Goal: Task Accomplishment & Management: Complete application form

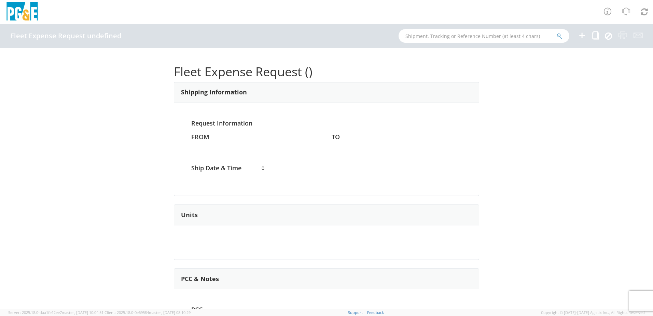
click at [580, 37] on icon at bounding box center [582, 35] width 8 height 9
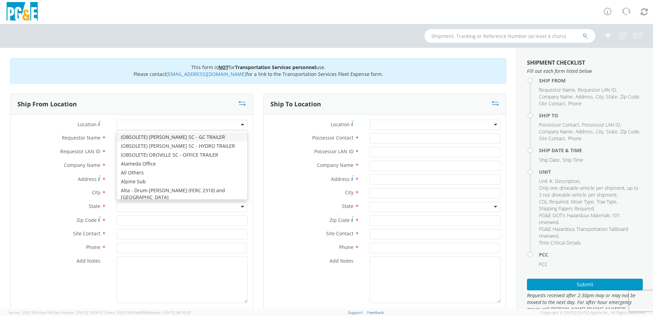
click at [239, 125] on div at bounding box center [181, 125] width 131 height 10
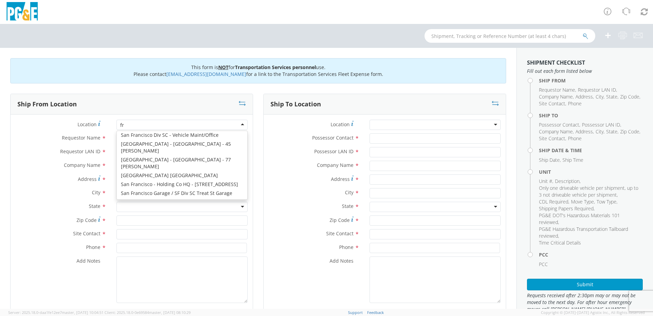
scroll to position [2, 0]
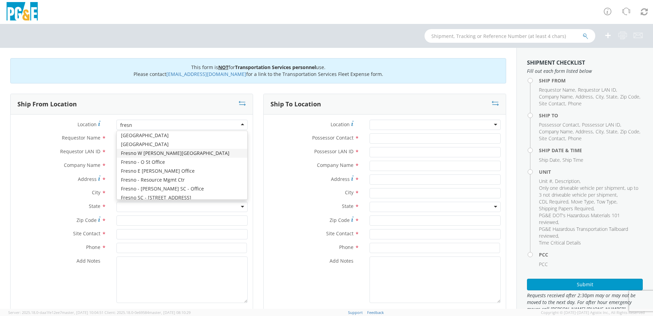
type input "[GEOGRAPHIC_DATA]"
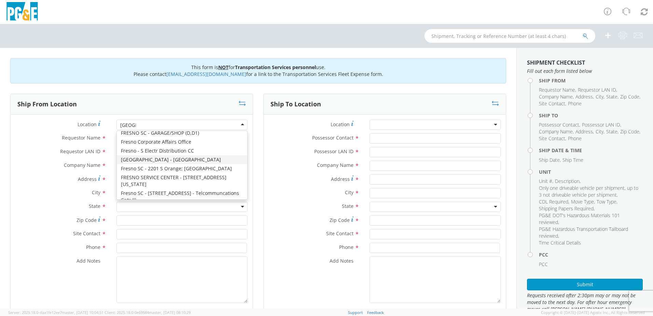
scroll to position [50, 0]
type input "PG&E"
type input "[STREET_ADDRESS]"
type input "[GEOGRAPHIC_DATA]"
type input "93725"
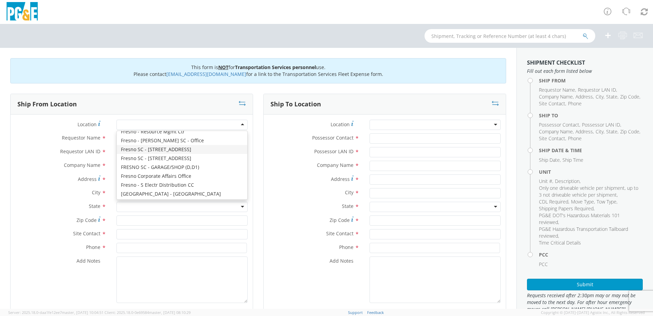
type input "[PHONE_NUMBER]"
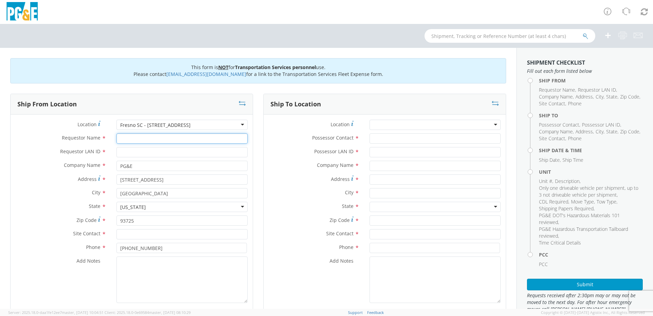
click at [139, 137] on input "Requestor Name *" at bounding box center [181, 138] width 131 height 10
click at [430, 136] on input "Possessor Contact *" at bounding box center [435, 138] width 131 height 10
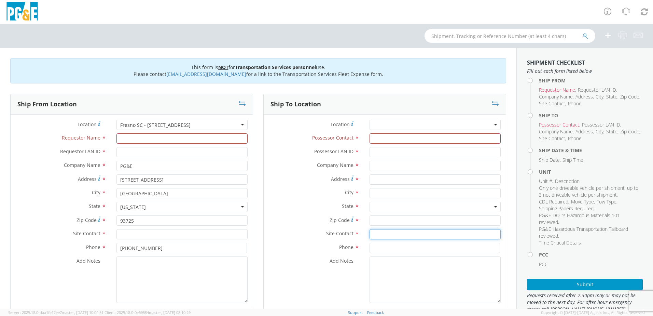
click at [393, 230] on input "text" at bounding box center [435, 234] width 131 height 10
click at [179, 142] on input "Requestor Name *" at bounding box center [181, 138] width 131 height 10
paste input "[PERSON_NAME]"
type input "[PERSON_NAME]"
click at [372, 138] on input "Possessor Contact *" at bounding box center [435, 138] width 131 height 10
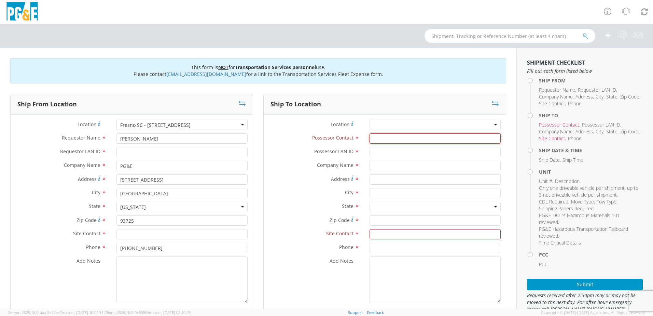
paste input "[PERSON_NAME]"
type input "[PERSON_NAME]"
click at [388, 234] on input "text" at bounding box center [435, 234] width 131 height 10
paste input "[PERSON_NAME]"
type input "[PERSON_NAME]"
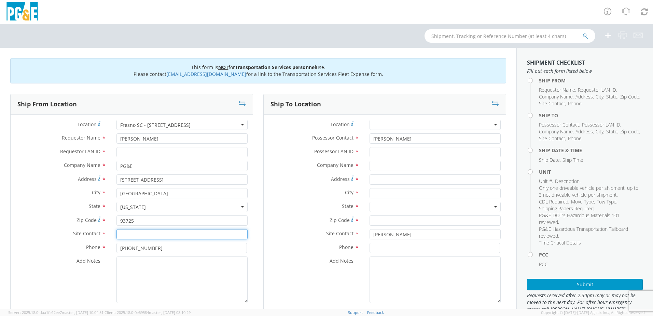
click at [144, 232] on input "text" at bounding box center [181, 234] width 131 height 10
paste input "[PERSON_NAME]"
type input "[PERSON_NAME]"
click at [162, 155] on input "Requestor LAN ID *" at bounding box center [181, 152] width 131 height 10
paste input "J2G4"
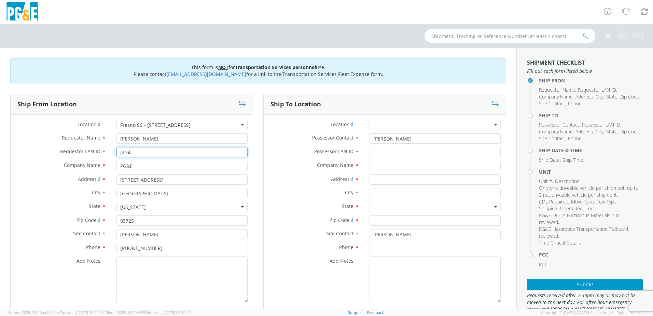
type input "J2G4"
click at [485, 157] on div "Possessor LAN ID *" at bounding box center [385, 154] width 242 height 14
click at [439, 151] on input "Possessor LAN ID *" at bounding box center [435, 152] width 131 height 10
paste input "J2G4"
type input "J2G4"
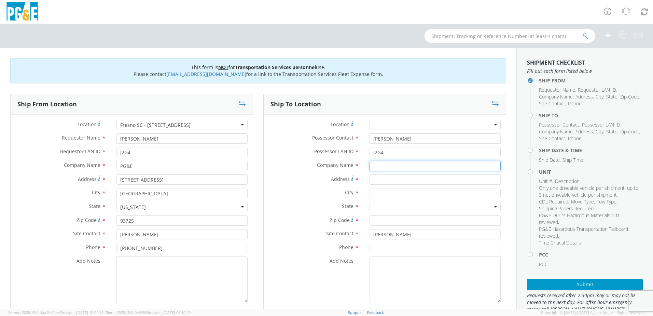
click at [380, 163] on input "text" at bounding box center [435, 166] width 131 height 10
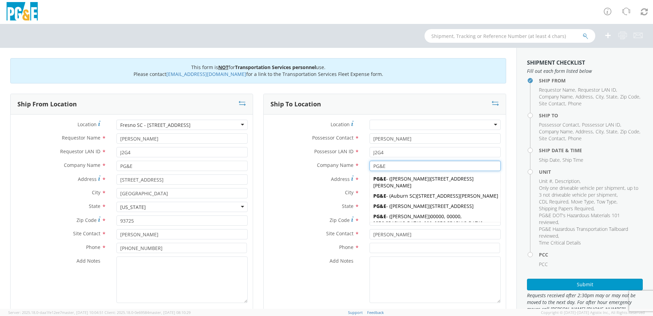
type input "PG&E"
click at [270, 165] on label "Company Name *" at bounding box center [314, 165] width 101 height 9
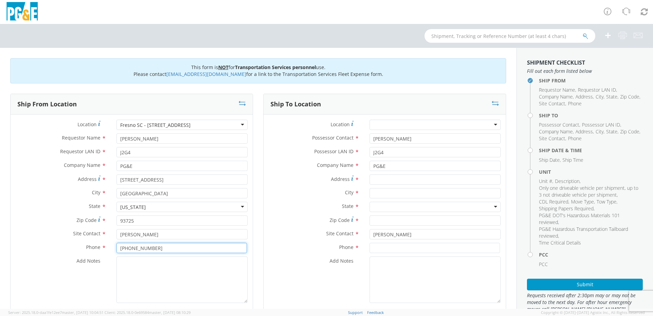
drag, startPoint x: 159, startPoint y: 249, endPoint x: 115, endPoint y: 249, distance: 43.4
click at [115, 249] on div "[PHONE_NUMBER]" at bounding box center [181, 248] width 141 height 10
paste input "63-5605"
type input "[PHONE_NUMBER]"
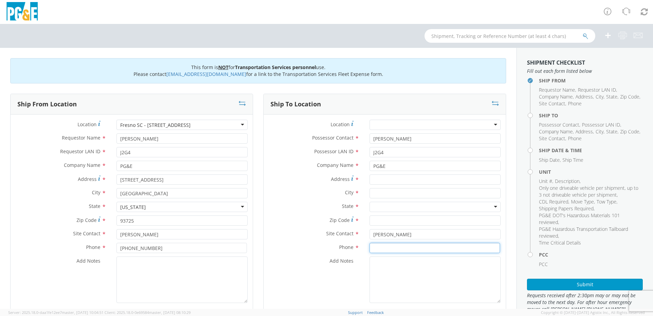
click at [406, 250] on input at bounding box center [435, 248] width 131 height 10
paste input "[PHONE_NUMBER]"
type input "[PHONE_NUMBER]"
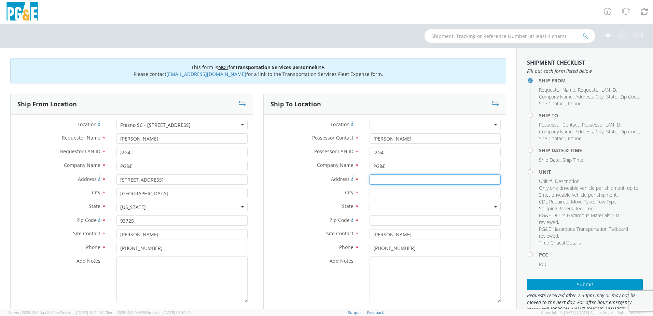
click at [389, 182] on input "Address *" at bounding box center [435, 179] width 131 height 10
paste input "15170 [PERSON_NAME]"
type input "15170 [PERSON_NAME]"
click at [400, 193] on input "text" at bounding box center [435, 193] width 131 height 10
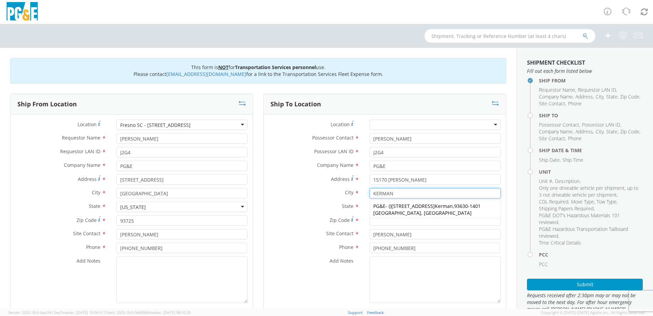
type input "KERMAN"
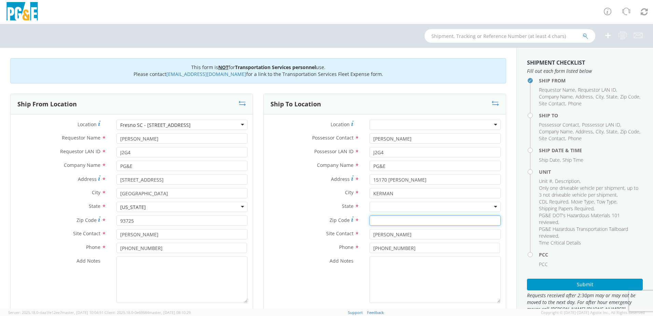
click at [415, 218] on input "Zip Code *" at bounding box center [435, 220] width 131 height 10
type input "93630"
click at [421, 209] on div at bounding box center [435, 207] width 131 height 10
type input "CA"
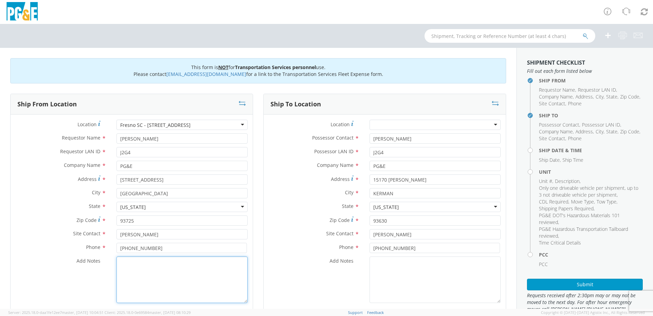
click at [133, 264] on textarea "Add Notes *" at bounding box center [181, 279] width 131 height 46
paste textarea "PLEASE USE [PERSON_NAME] TO MAKE MOVE; PM XXXXXXXX"
click at [223, 261] on textarea "PLEASE USE [PERSON_NAME] TO MAKE MOVE; PM" at bounding box center [181, 279] width 131 height 46
paste textarea "35644548"
type textarea "PLEASE USE [PERSON_NAME] TO MAKE MOVE; PM 35644548"
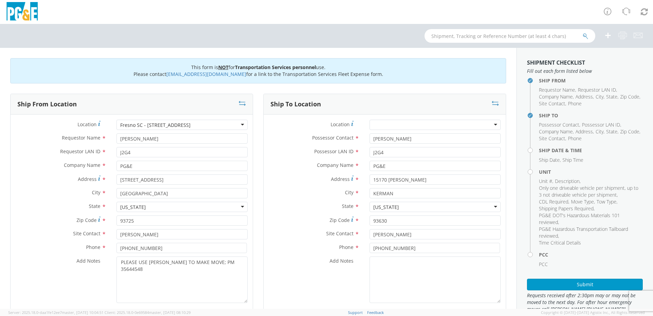
click at [281, 280] on div "Add Notes *" at bounding box center [385, 279] width 242 height 46
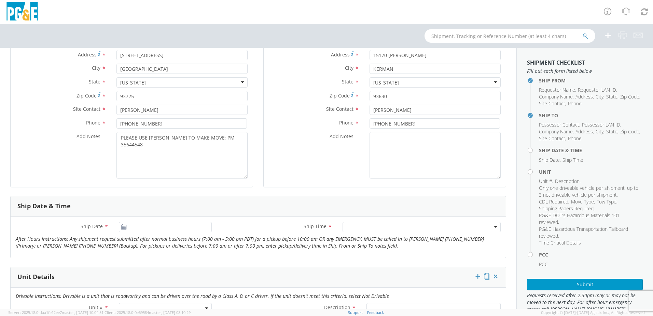
scroll to position [137, 0]
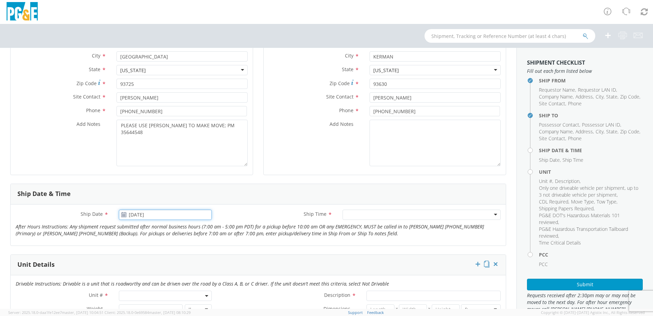
click at [140, 215] on input "[DATE]" at bounding box center [165, 214] width 93 height 10
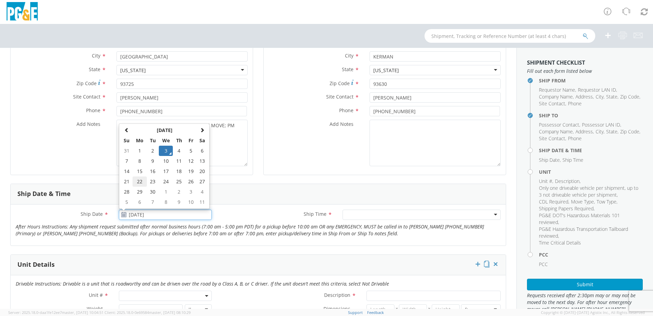
click at [136, 183] on td "22" at bounding box center [140, 181] width 14 height 10
type input "[DATE]"
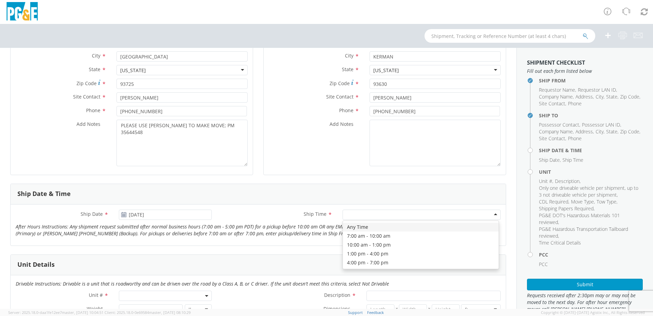
click at [493, 216] on div at bounding box center [422, 214] width 158 height 10
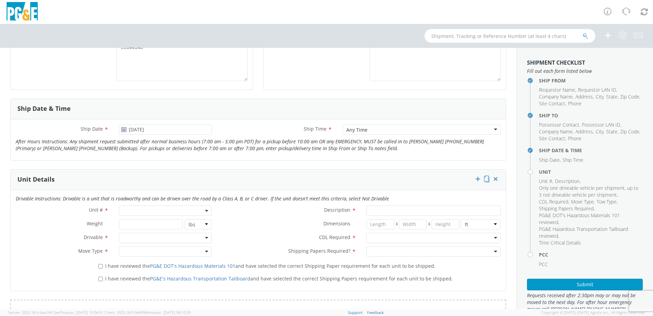
scroll to position [239, 0]
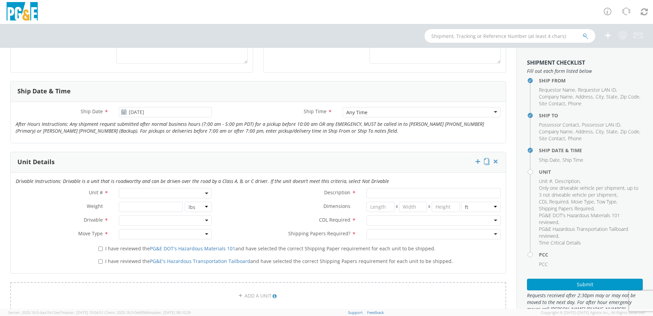
drag, startPoint x: 206, startPoint y: 196, endPoint x: 200, endPoint y: 197, distance: 6.2
click at [206, 195] on span at bounding box center [165, 193] width 93 height 10
click at [177, 205] on input "search" at bounding box center [165, 204] width 88 height 10
type input "OTHER"
select select "Other"
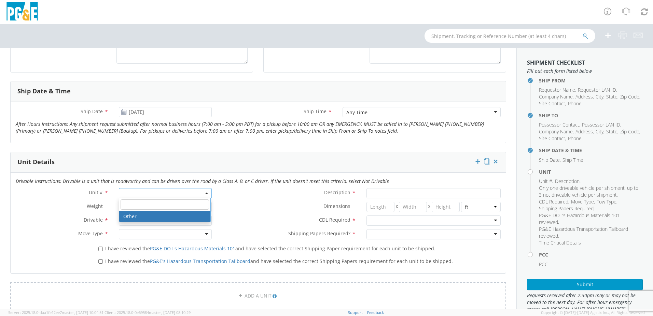
select select "? undefined:undefined ?"
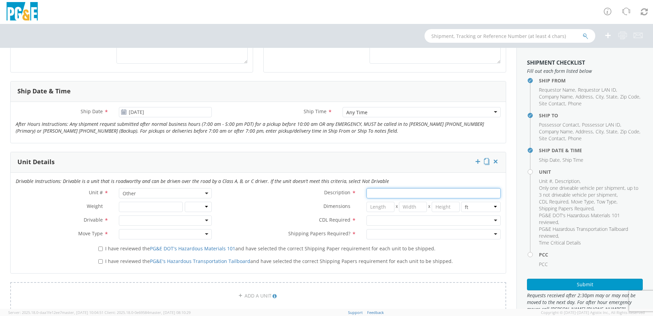
click at [378, 191] on input "Description *" at bounding box center [434, 193] width 134 height 10
paste input "[PERSON_NAME] Track Machine"
type input "[PERSON_NAME] Track Machine"
click at [207, 222] on div at bounding box center [165, 220] width 93 height 10
click at [207, 222] on div "Drivable" at bounding box center [165, 220] width 93 height 10
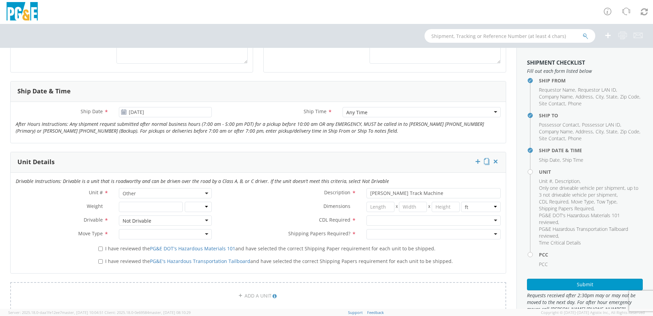
click at [206, 230] on div at bounding box center [165, 234] width 93 height 10
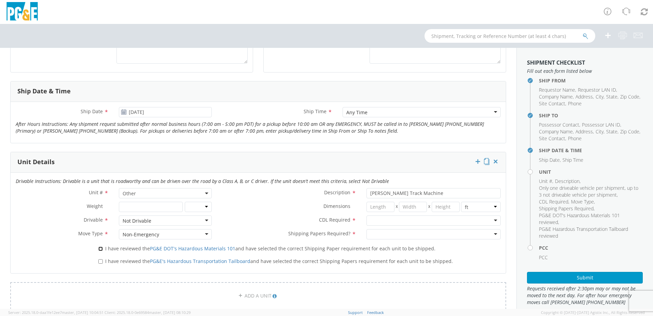
click at [98, 250] on input "I have reviewed the PG&E DOT's Hazardous Materials 101 and have selected the co…" at bounding box center [100, 248] width 4 height 4
checkbox input "true"
drag, startPoint x: 99, startPoint y: 260, endPoint x: 104, endPoint y: 260, distance: 4.8
click at [99, 260] on input "I have reviewed the PG&E's Hazardous Transportation Tailboard and have selected…" at bounding box center [100, 261] width 4 height 4
checkbox input "true"
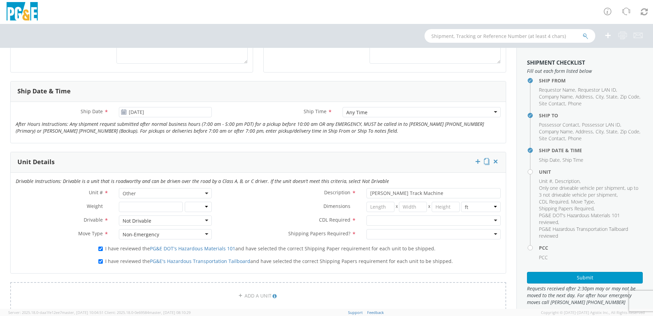
drag, startPoint x: 490, startPoint y: 218, endPoint x: 419, endPoint y: 239, distance: 73.9
click at [490, 218] on div at bounding box center [434, 220] width 134 height 10
click at [493, 236] on div at bounding box center [434, 234] width 134 height 10
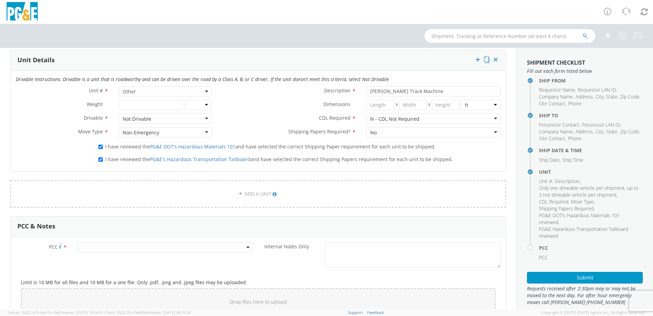
scroll to position [376, 0]
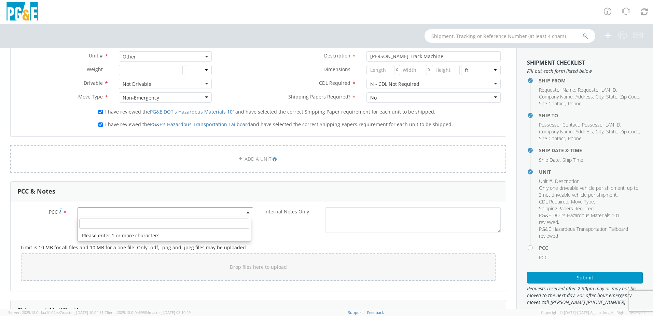
click at [196, 214] on span at bounding box center [166, 212] width 176 height 10
click at [180, 223] on input "number" at bounding box center [164, 223] width 170 height 10
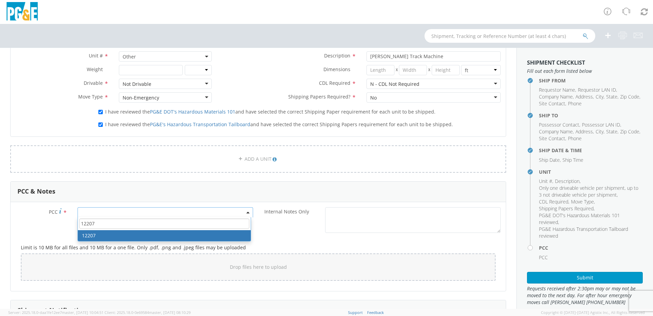
type input "12207"
select select "12207"
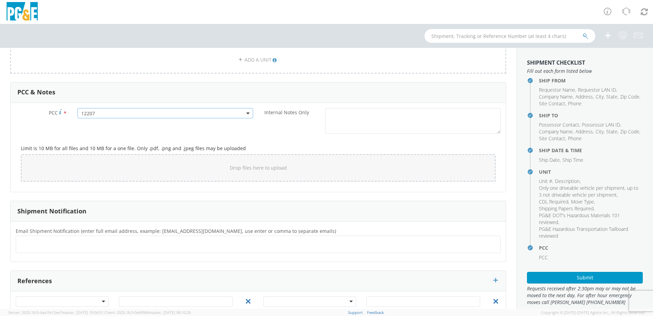
scroll to position [478, 0]
click at [104, 235] on ul at bounding box center [258, 240] width 479 height 11
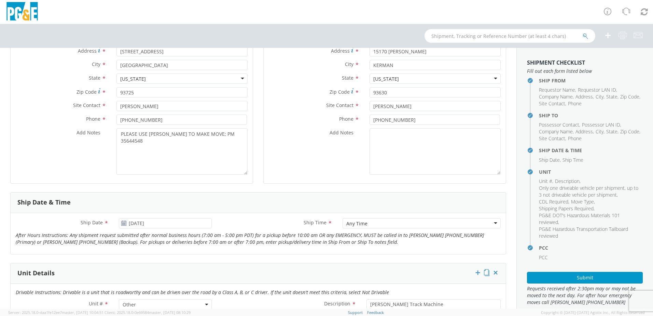
scroll to position [94, 0]
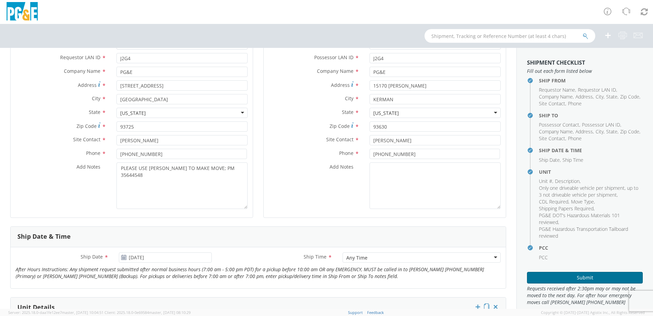
type input "[EMAIL_ADDRESS][DOMAIN_NAME]"
click at [603, 274] on button "Submit" at bounding box center [585, 278] width 116 height 12
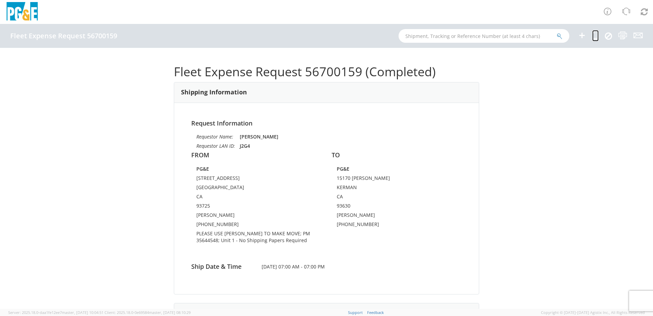
click at [593, 38] on icon at bounding box center [595, 35] width 6 height 9
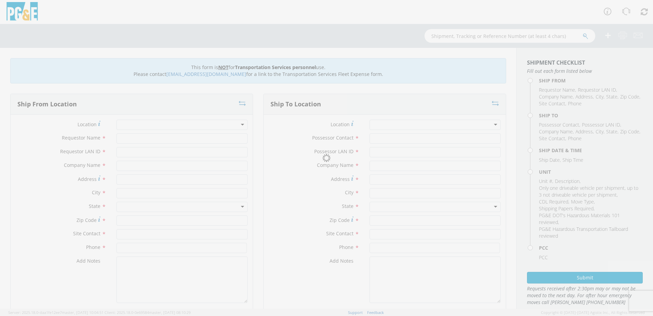
type input "[PERSON_NAME]"
type input "J2G4"
type input "PG&E"
type input "[STREET_ADDRESS]"
type input "[GEOGRAPHIC_DATA]"
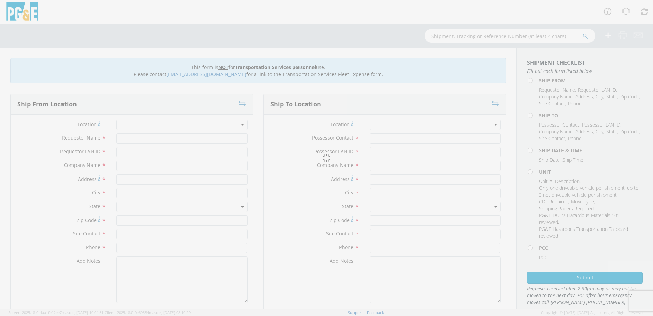
type input "93725"
type input "[PERSON_NAME]"
type input "[PHONE_NUMBER]"
type input "[PERSON_NAME]"
type input "J2G4"
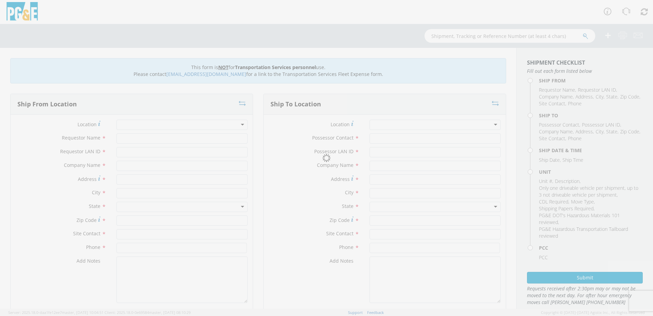
type input "PG&E"
type input "15170 [PERSON_NAME]"
type input "KERMAN"
type input "93630"
type input "[PERSON_NAME]"
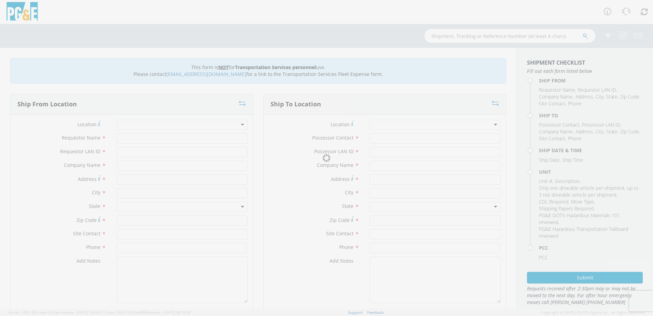
type input "[PHONE_NUMBER]"
type input "[DATE]"
type input "[PERSON_NAME] Track Machine"
type input "0"
select select "12207"
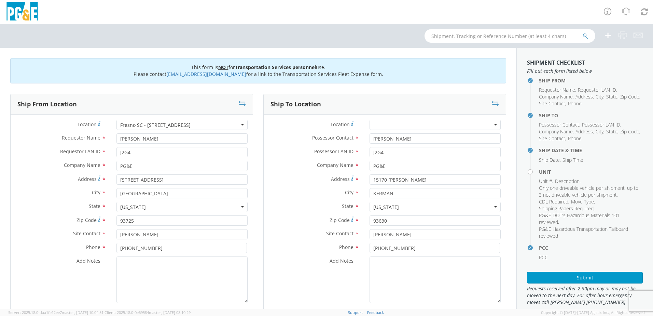
select select "Other"
click at [133, 261] on textarea "Add Notes *" at bounding box center [181, 279] width 131 height 46
paste textarea "PLEASE USE [PERSON_NAME] TO MAKE MOVE; PM XXXXXXXX"
drag, startPoint x: 240, startPoint y: 262, endPoint x: 211, endPoint y: 258, distance: 28.7
click at [211, 258] on textarea "PLEASE USE [PERSON_NAME] TO MAKE MOVE; PM XXXXXXXX" at bounding box center [181, 279] width 131 height 46
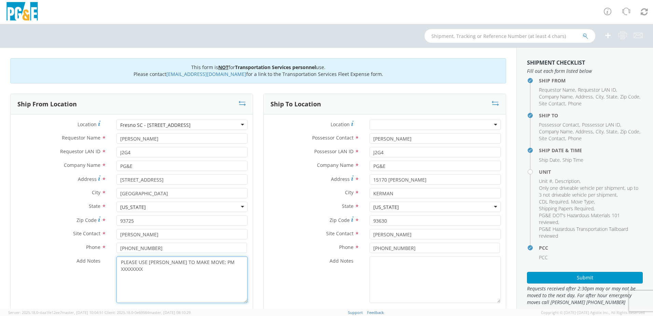
paste textarea "35622926"
type textarea "PLEASE USE [PERSON_NAME] TO MAKE MOVE; PM 35622926"
drag, startPoint x: 403, startPoint y: 182, endPoint x: 333, endPoint y: 182, distance: 70.4
click at [331, 176] on div "Address * 15170 [PERSON_NAME]" at bounding box center [385, 179] width 242 height 10
paste input "Placer S/O Lincoln"
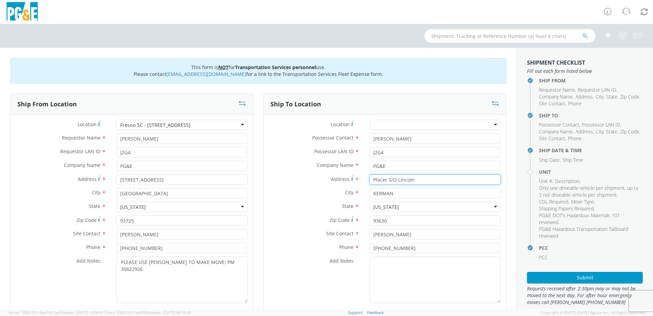
type input "Placer S/O Lincoln"
drag, startPoint x: 394, startPoint y: 191, endPoint x: 345, endPoint y: 192, distance: 48.2
click at [345, 192] on div "City * KERMAN" at bounding box center [385, 193] width 242 height 10
type input "TRANQUILITY"
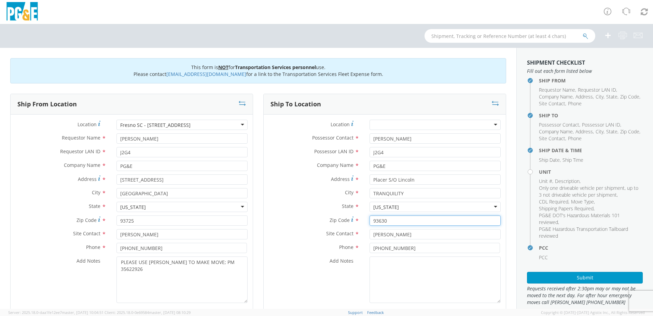
drag, startPoint x: 389, startPoint y: 221, endPoint x: 377, endPoint y: 222, distance: 12.4
click at [377, 222] on input "93630" at bounding box center [435, 220] width 131 height 10
type input "93668"
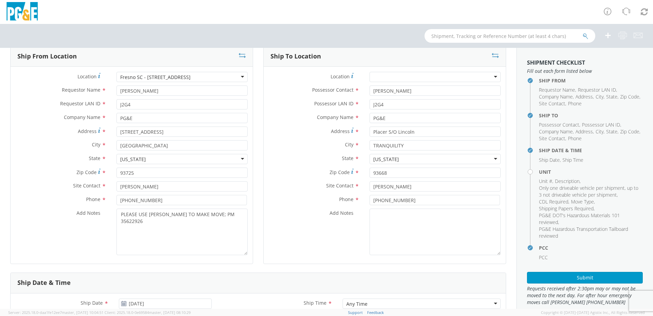
scroll to position [137, 0]
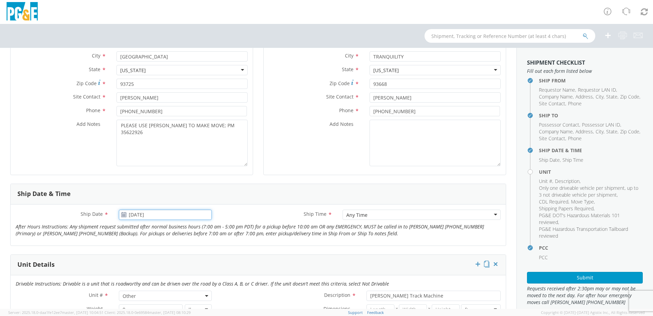
click at [140, 212] on input "[DATE]" at bounding box center [165, 214] width 93 height 10
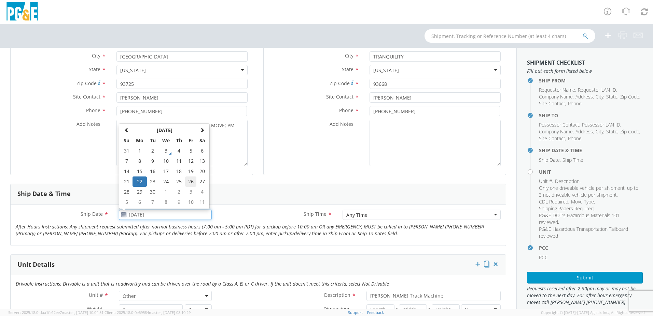
click at [190, 184] on td "26" at bounding box center [191, 181] width 12 height 10
type input "[DATE]"
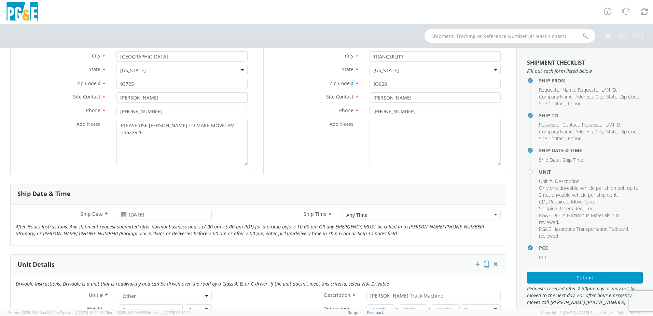
scroll to position [205, 0]
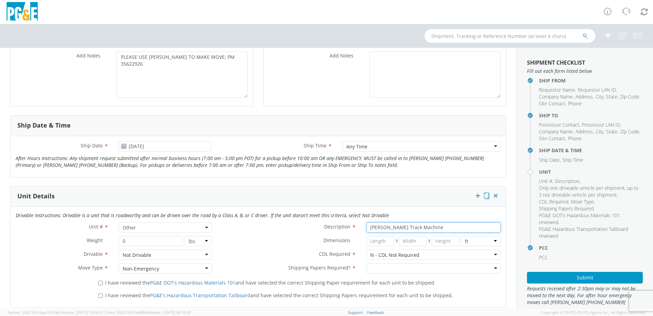
drag, startPoint x: 417, startPoint y: 227, endPoint x: 337, endPoint y: 217, distance: 80.6
click at [337, 217] on div "Drivable Instructions: Drivable is a unit that is roadworthy and can be driven …" at bounding box center [258, 257] width 495 height 100
paste input "Skid Steer"
type input "[PERSON_NAME] Skid Steer"
click at [490, 273] on div "No Yes" at bounding box center [434, 268] width 134 height 10
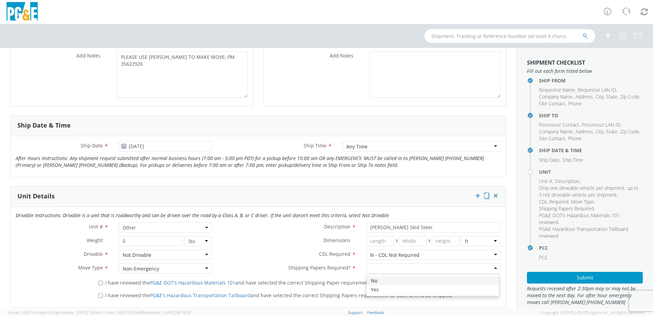
click at [491, 269] on div at bounding box center [434, 268] width 134 height 10
click at [101, 284] on input "I have reviewed the PG&E DOT's Hazardous Materials 101 and have selected the co…" at bounding box center [100, 282] width 4 height 4
checkbox input "true"
click at [98, 294] on input "I have reviewed the PG&E's Hazardous Transportation Tailboard and have selected…" at bounding box center [100, 295] width 4 height 4
checkbox input "true"
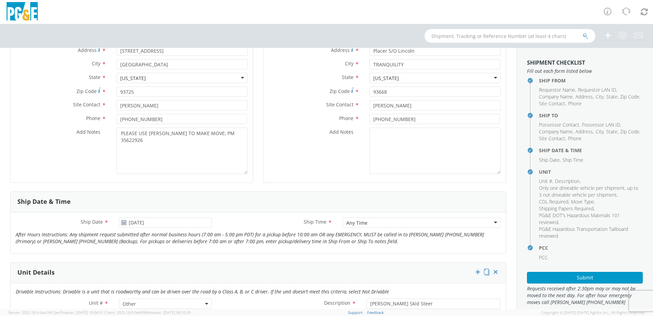
scroll to position [128, 0]
click at [584, 275] on button "Submit" at bounding box center [585, 278] width 116 height 12
